Goal: Task Accomplishment & Management: Use online tool/utility

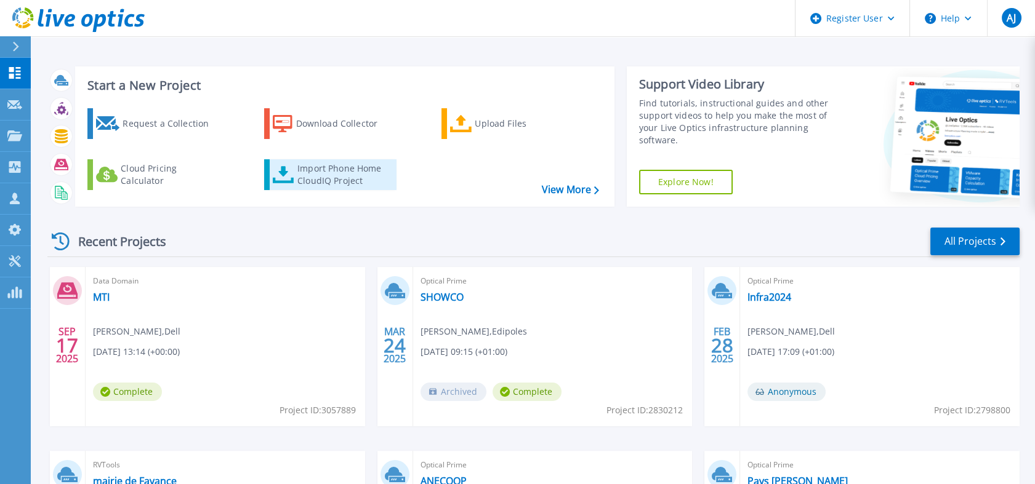
click at [295, 168] on link "Import Phone Home CloudIQ Project" at bounding box center [330, 174] width 132 height 31
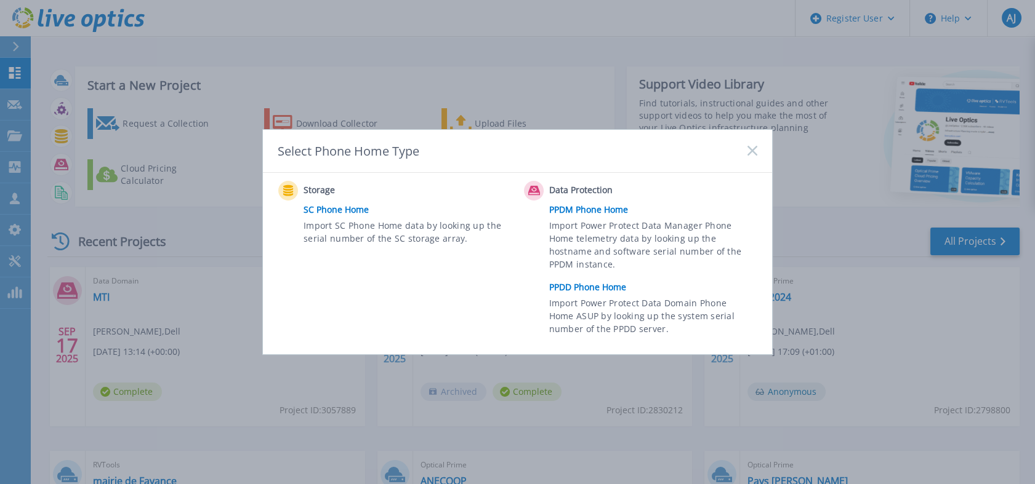
click at [582, 284] on link "PPDD Phone Home" at bounding box center [656, 287] width 214 height 18
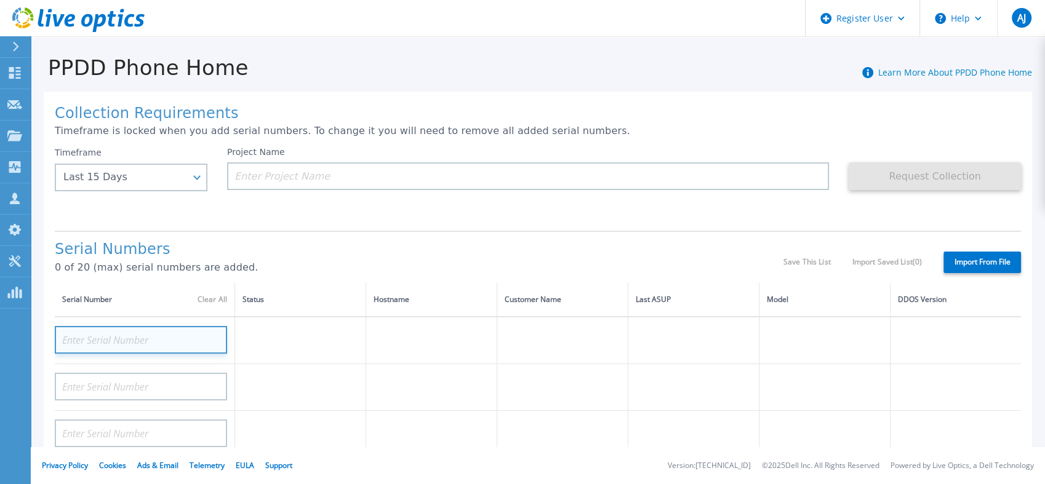
click at [118, 335] on input at bounding box center [141, 340] width 172 height 28
paste input "ASS RECHERCHE"
type input "ASS RECHERCHE"
drag, startPoint x: 143, startPoint y: 340, endPoint x: -3, endPoint y: 343, distance: 145.9
click at [0, 343] on html "Register User Help AJ Dell User Alexandre Julie Alexandre.Julie@dell.com Dell M…" at bounding box center [522, 242] width 1045 height 484
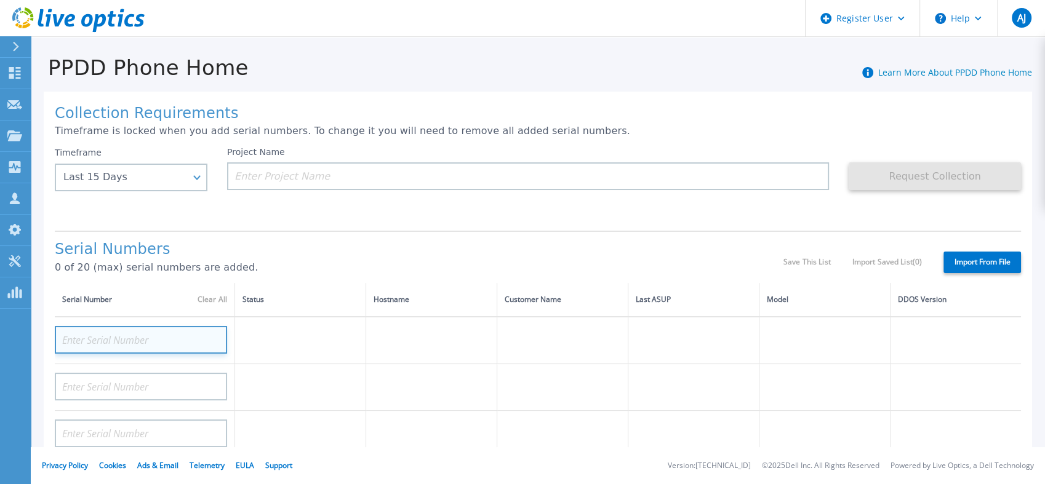
click at [200, 340] on input at bounding box center [141, 340] width 172 height 28
paste input "BRCFME1942T0E6"
type input "BRCFME1942T0E6"
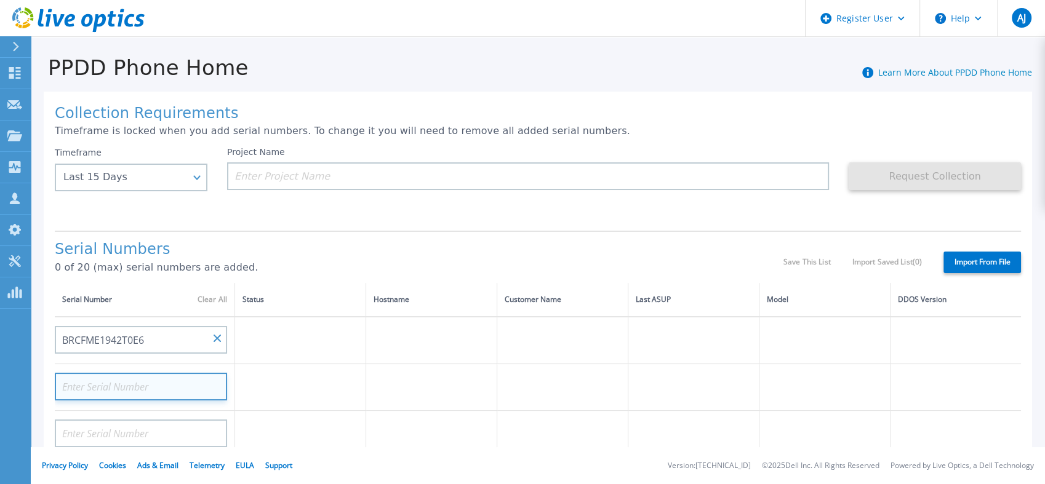
click at [190, 379] on input at bounding box center [141, 387] width 172 height 28
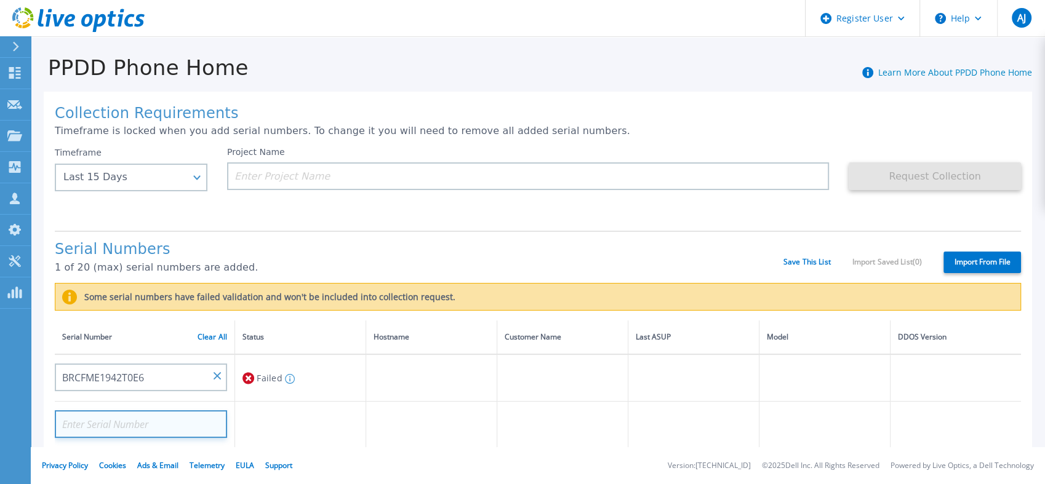
click at [194, 417] on input at bounding box center [141, 425] width 172 height 28
click at [186, 423] on input at bounding box center [141, 425] width 172 height 28
paste input "BRCFME1942T0E7"
type input "BRCFME1942T0E7"
click at [278, 417] on td at bounding box center [300, 425] width 131 height 47
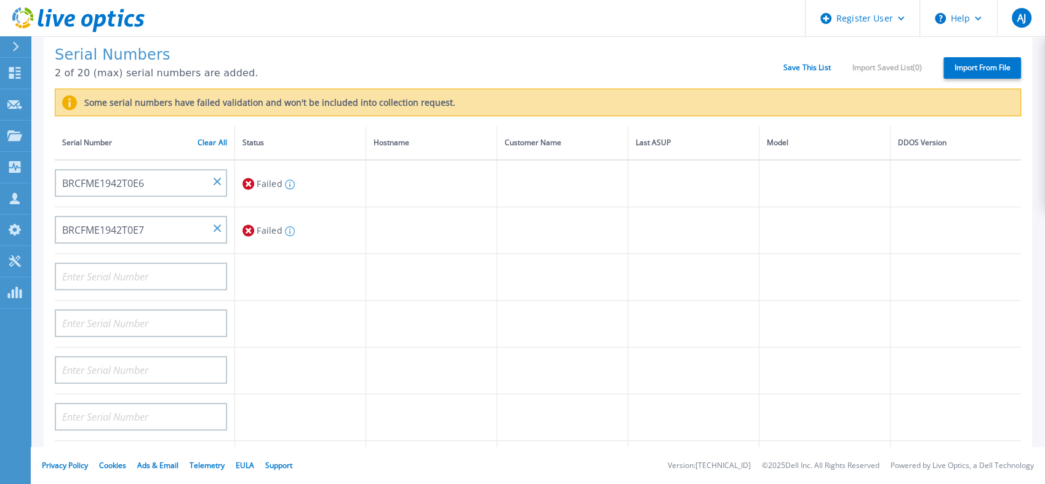
scroll to position [201, 0]
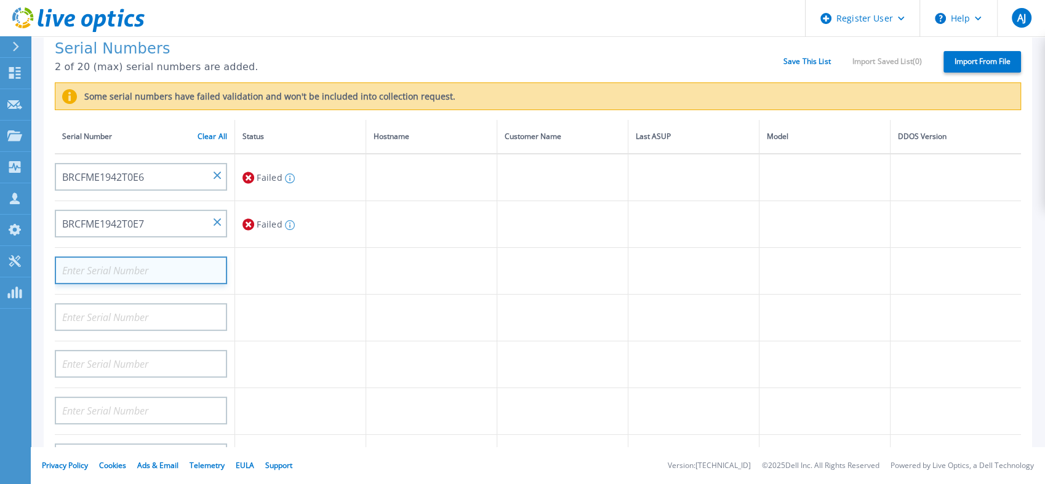
click at [159, 270] on input at bounding box center [141, 271] width 172 height 28
paste input "BRCFME1942T0EM"
type input "BRCFME1942T0EM"
click at [293, 268] on td at bounding box center [300, 271] width 131 height 47
click at [300, 307] on td at bounding box center [300, 318] width 131 height 47
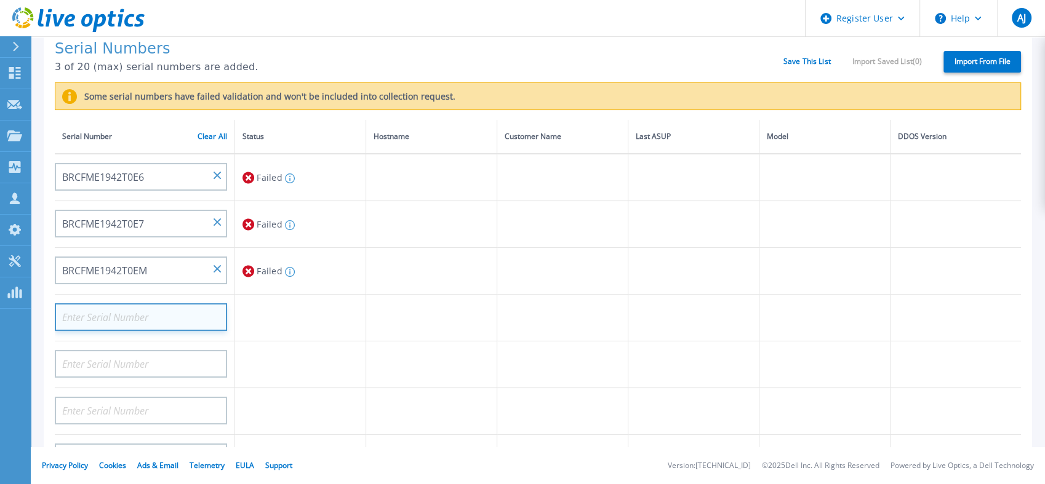
click at [177, 315] on input at bounding box center [141, 317] width 172 height 28
paste input "BRCFME1942T0F0"
type input "BRCFME1942T0F0"
click at [250, 313] on td at bounding box center [300, 318] width 131 height 47
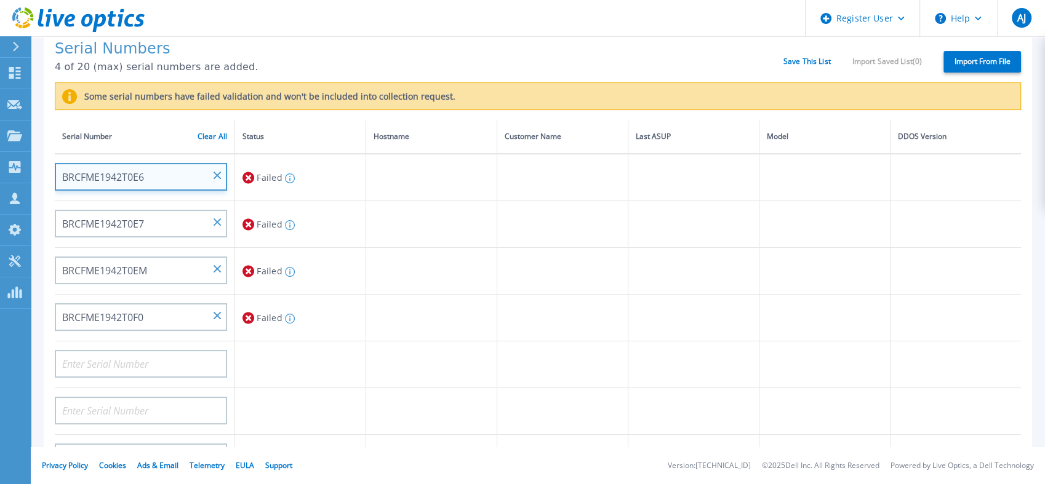
drag, startPoint x: 158, startPoint y: 182, endPoint x: 33, endPoint y: 172, distance: 125.4
click at [33, 172] on div "Collection Requirements Timeframe is locked when you add serial numbers. To cha…" at bounding box center [538, 251] width 1014 height 745
